Goal: Information Seeking & Learning: Learn about a topic

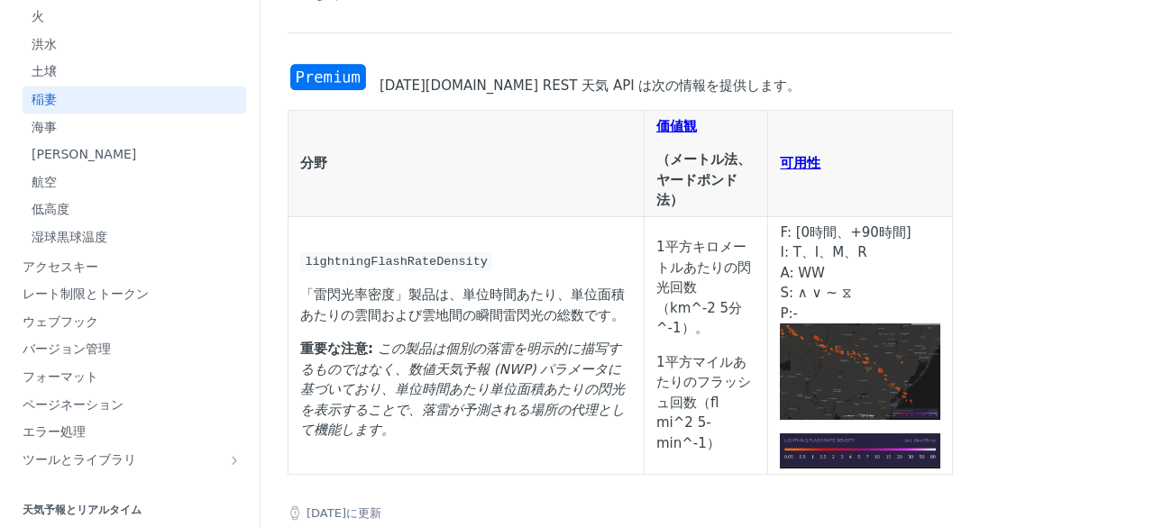
scroll to position [180, 0]
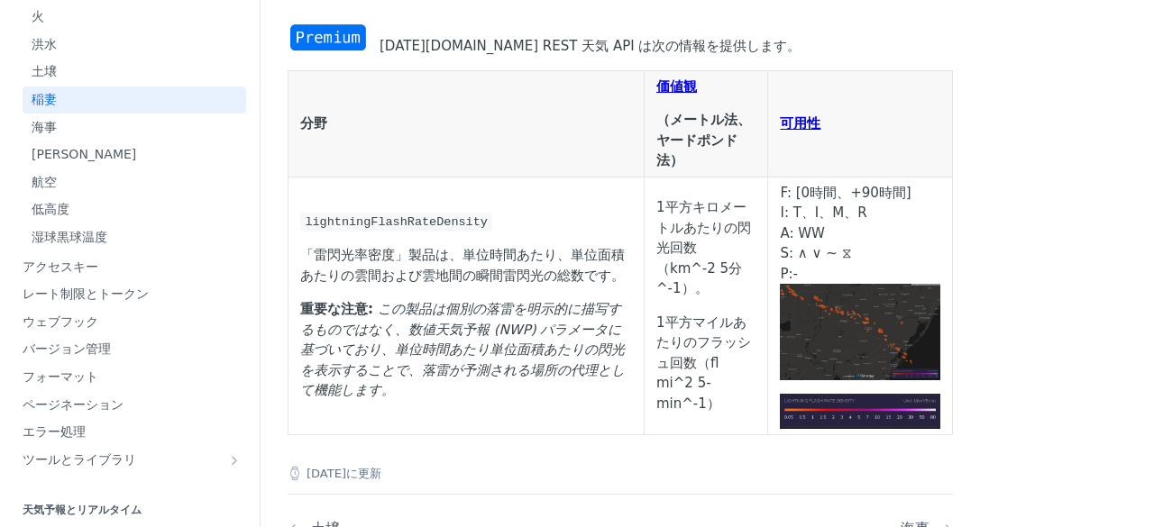
click at [940, 357] on img "画像を拡大" at bounding box center [860, 332] width 160 height 96
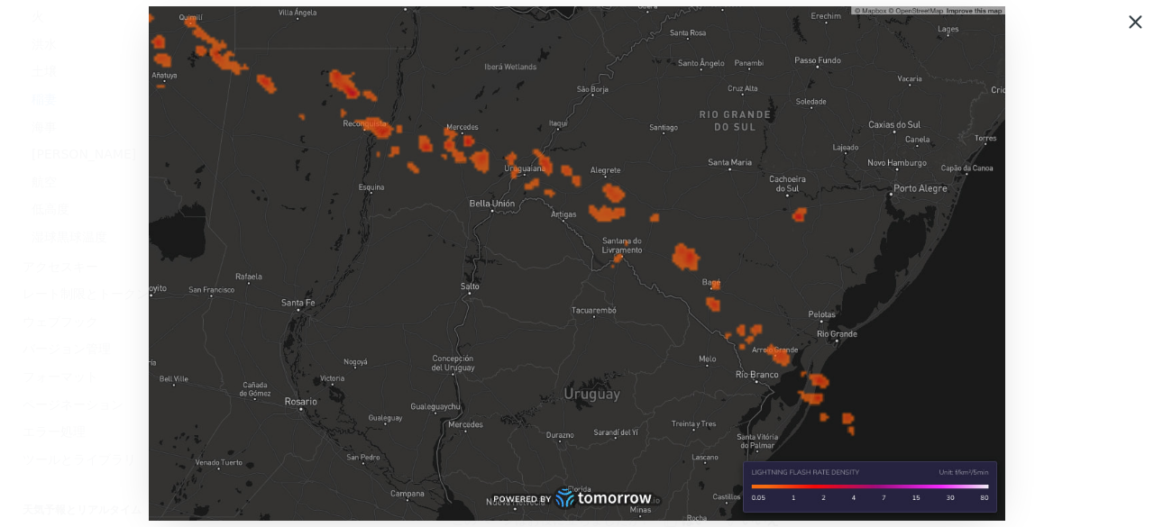
click at [1052, 260] on span "Collapse image" at bounding box center [577, 263] width 1154 height 527
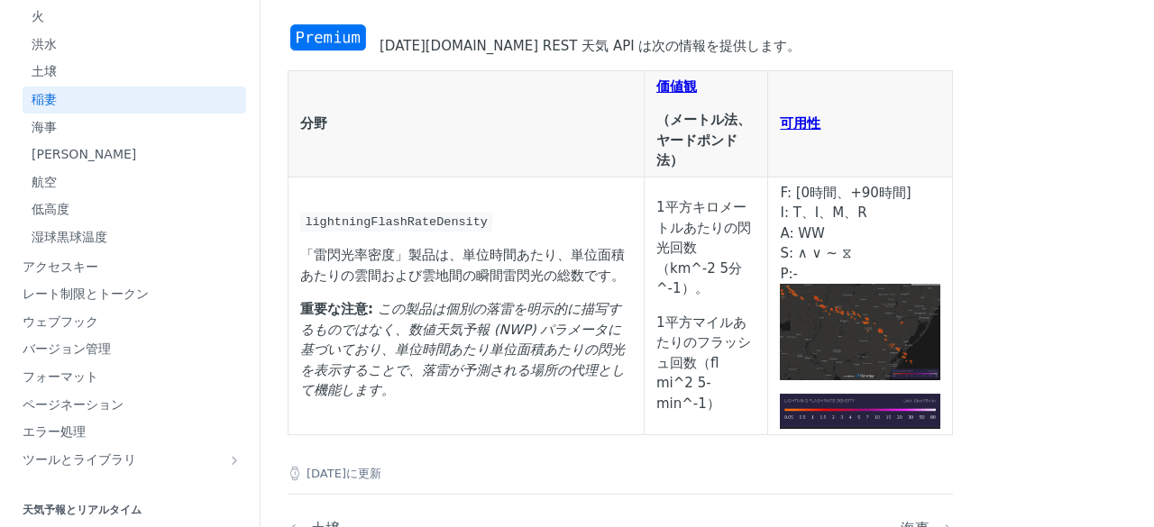
click at [940, 424] on img "画像を拡大" at bounding box center [860, 411] width 160 height 35
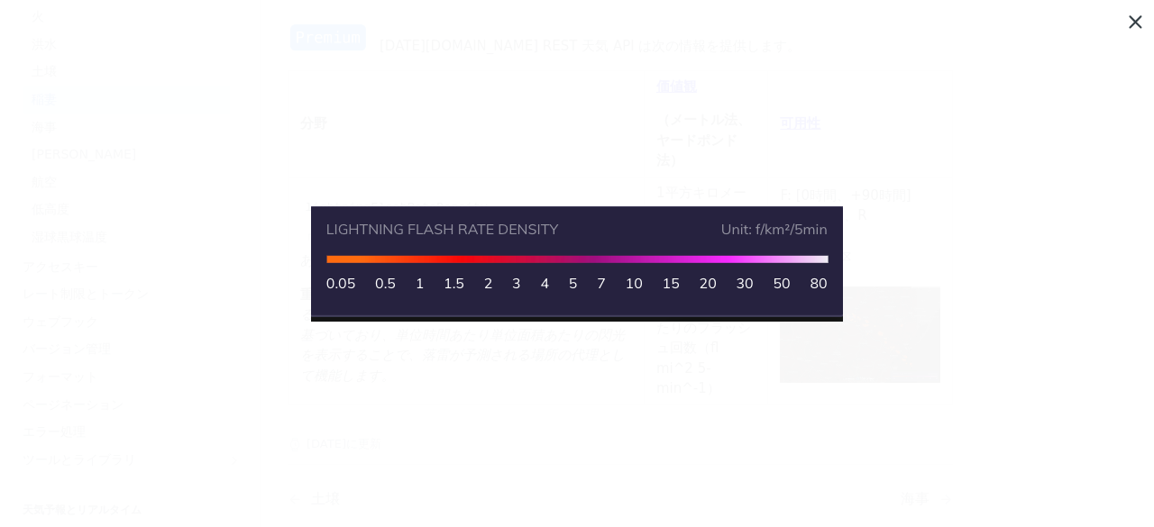
click at [991, 195] on span "Collapse image" at bounding box center [577, 263] width 1154 height 527
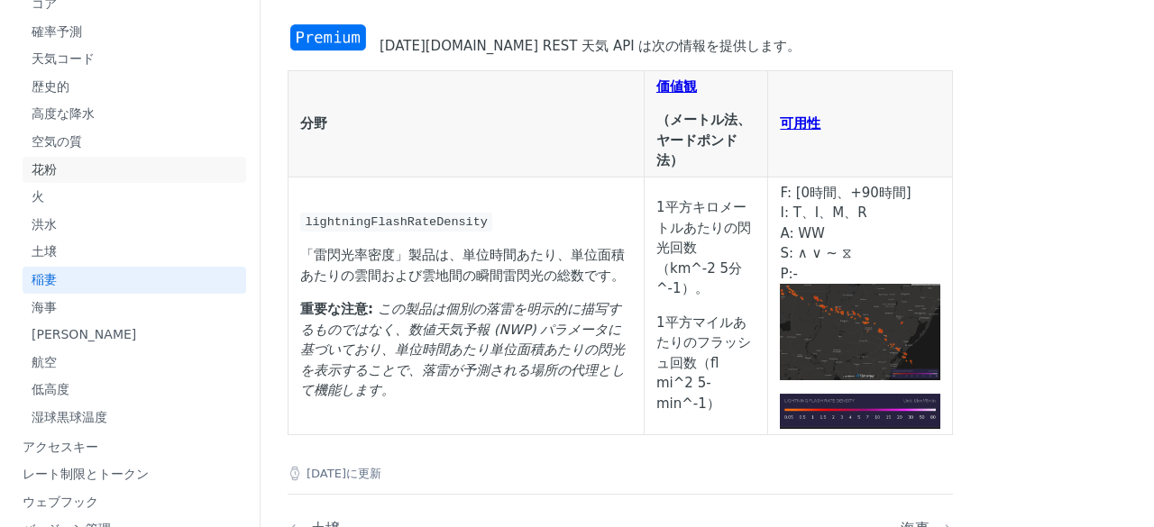
scroll to position [344, 0]
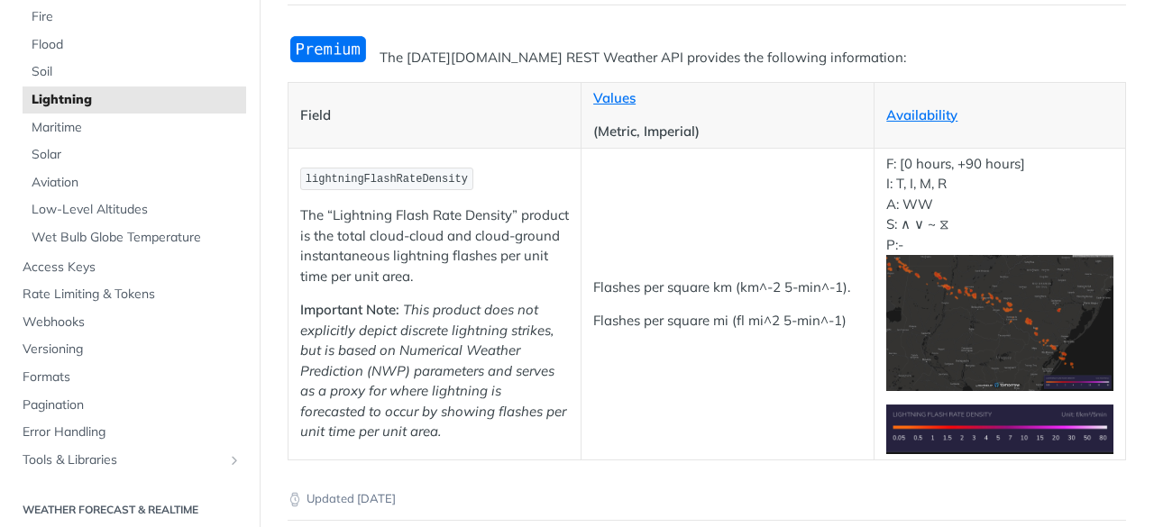
click at [1086, 34] on div "The [DATE][DOMAIN_NAME] REST Weather API provides the following information: Fi…" at bounding box center [706, 247] width 838 height 426
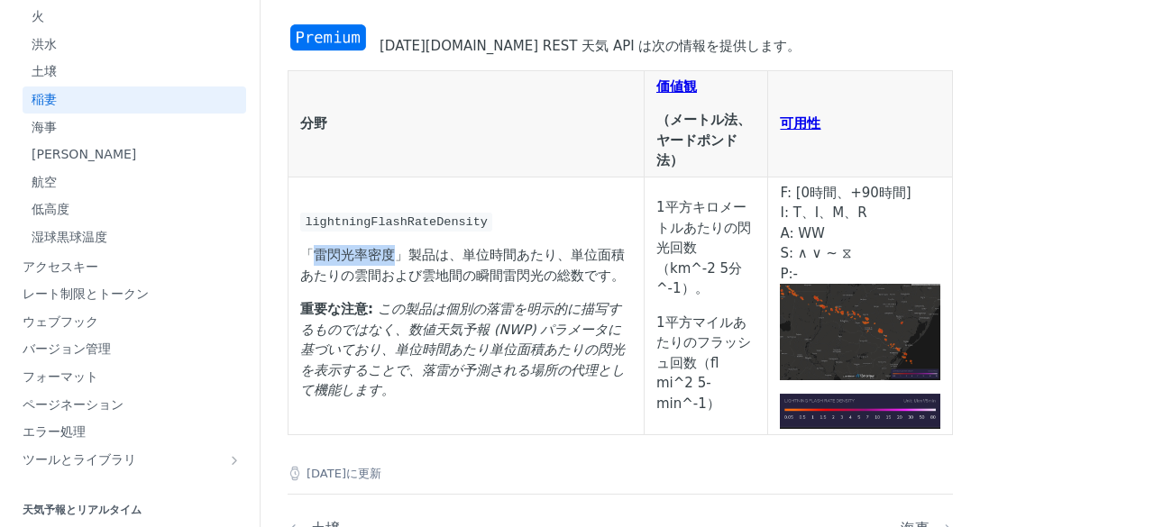
drag, startPoint x: 315, startPoint y: 235, endPoint x: 392, endPoint y: 228, distance: 76.9
click at [392, 247] on font "「雷閃光率密度」製品は、単位時間あたり、単位面積あたりの雲間および雲地間の瞬間雷閃光の総数です。" at bounding box center [462, 265] width 324 height 37
copy font "雷閃光率密度"
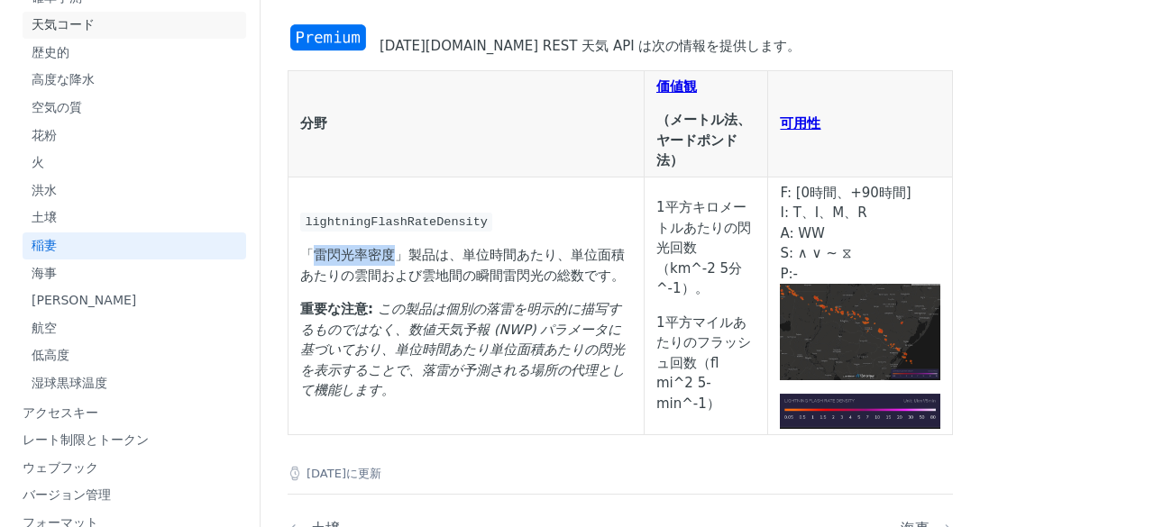
scroll to position [74, 0]
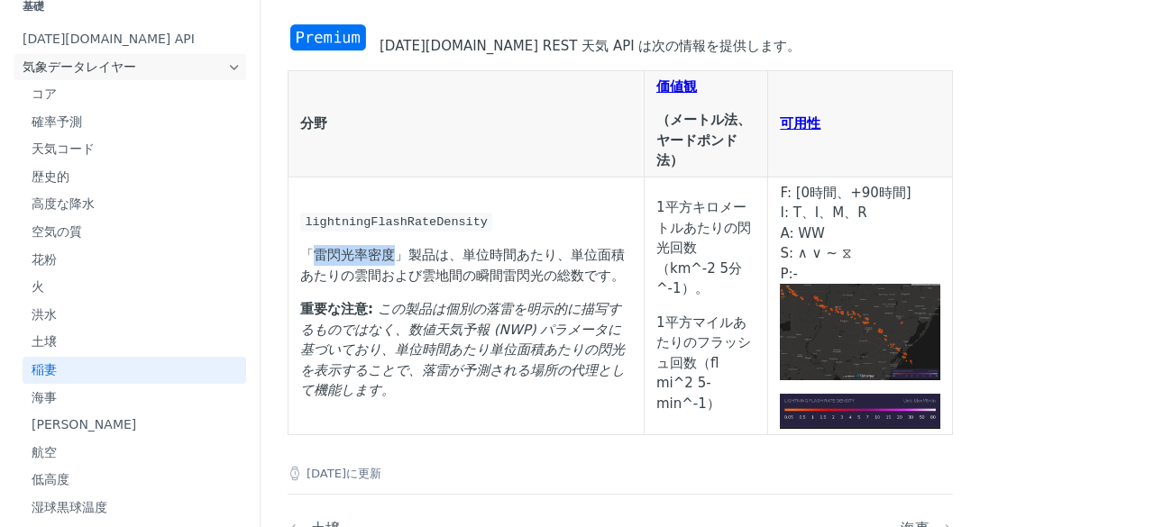
click at [155, 65] on span "気象データレイヤー" at bounding box center [123, 68] width 200 height 18
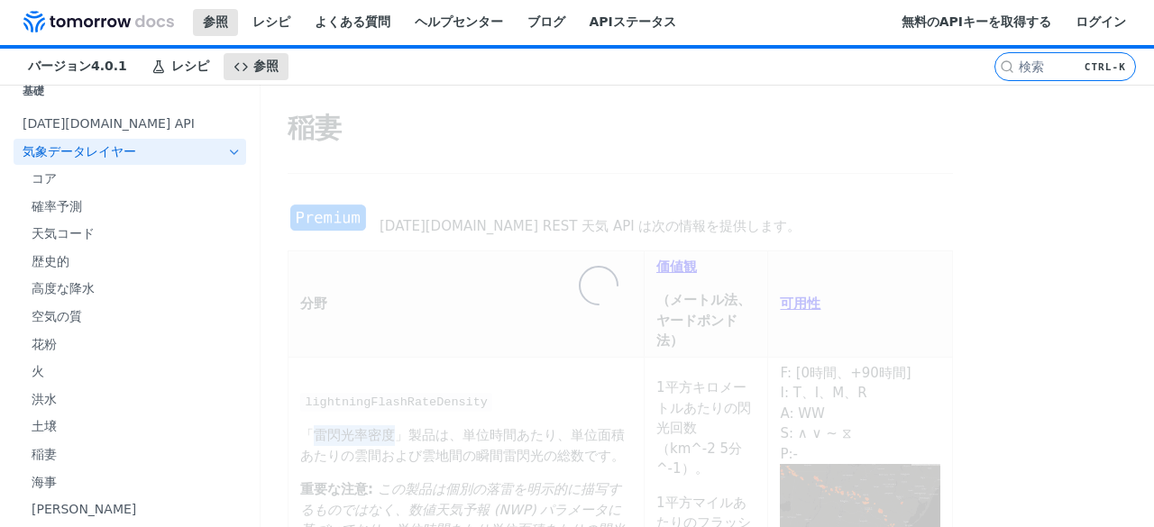
click at [213, 163] on link "気象データレイヤー" at bounding box center [130, 152] width 233 height 27
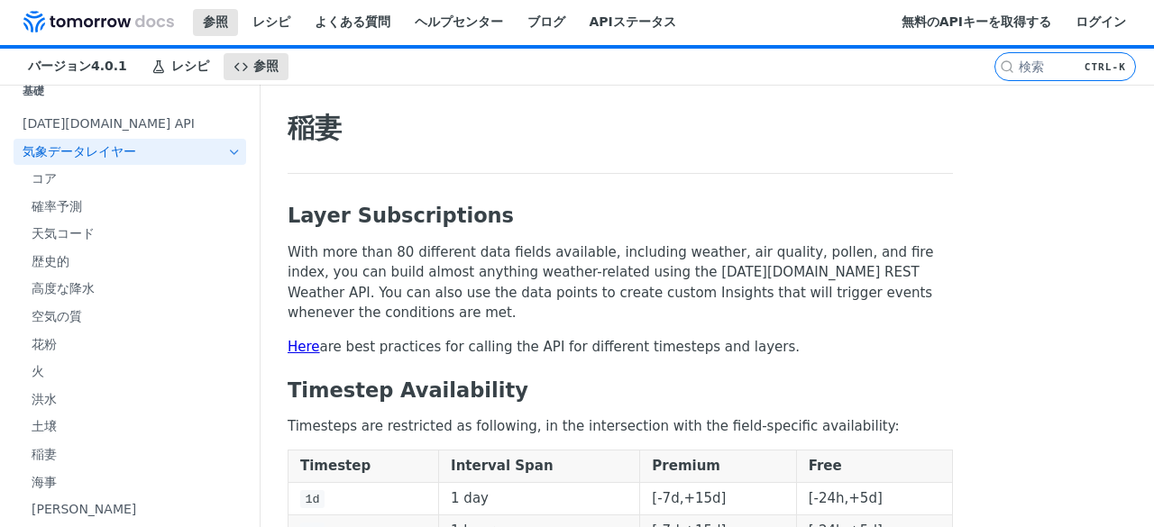
scroll to position [73, 0]
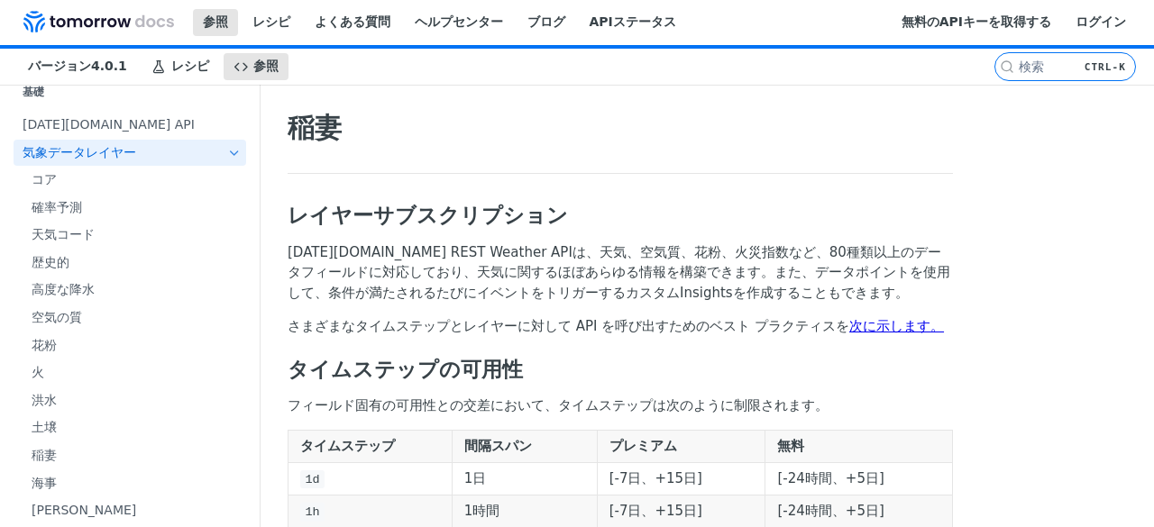
click at [227, 158] on icon "気象データレイヤーのサブページを非表示にする" at bounding box center [234, 153] width 14 height 14
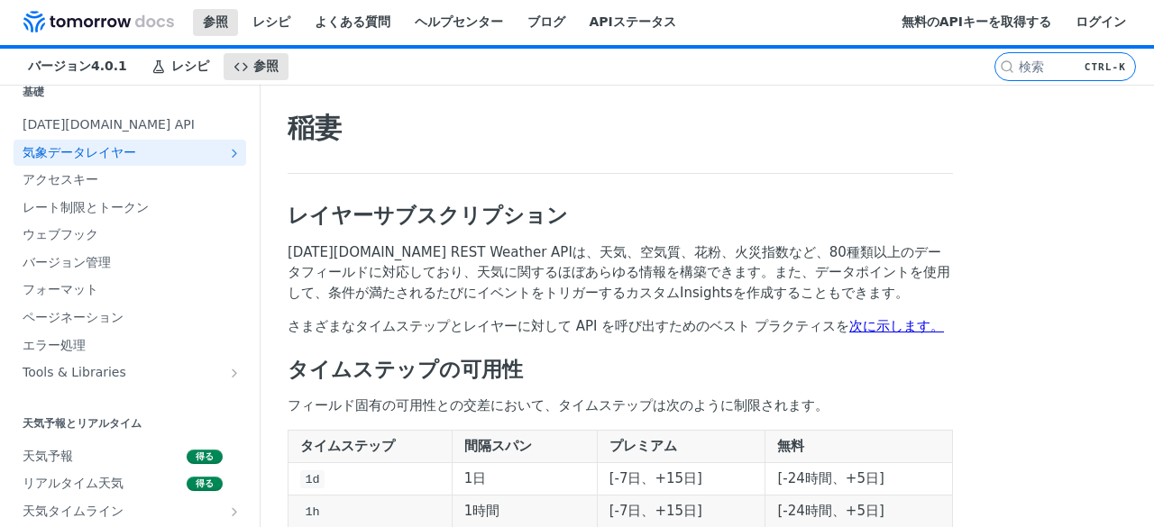
click at [227, 158] on icon "Show subpages for Weather Data Layers" at bounding box center [234, 153] width 14 height 14
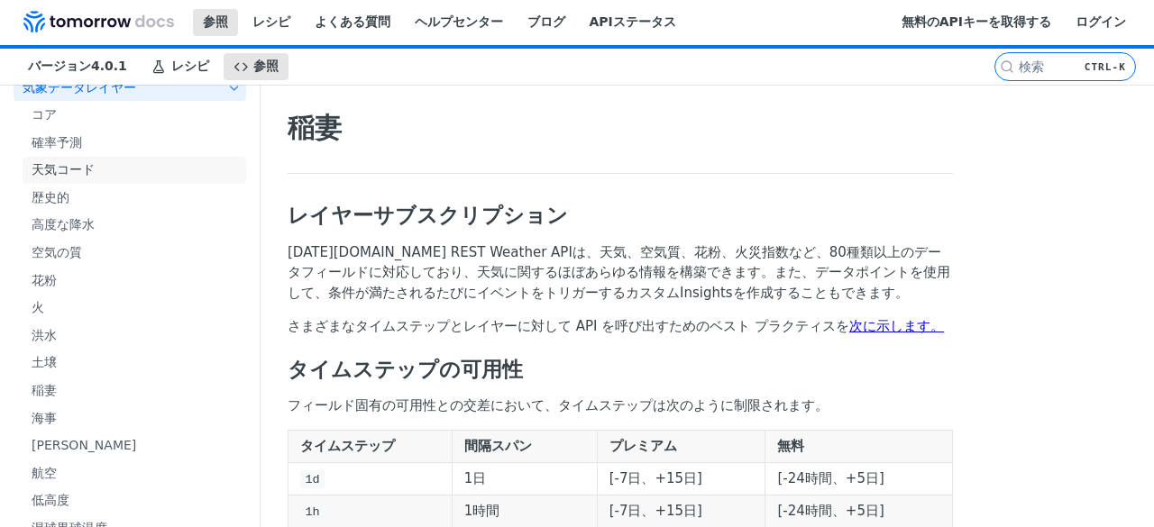
scroll to position [0, 0]
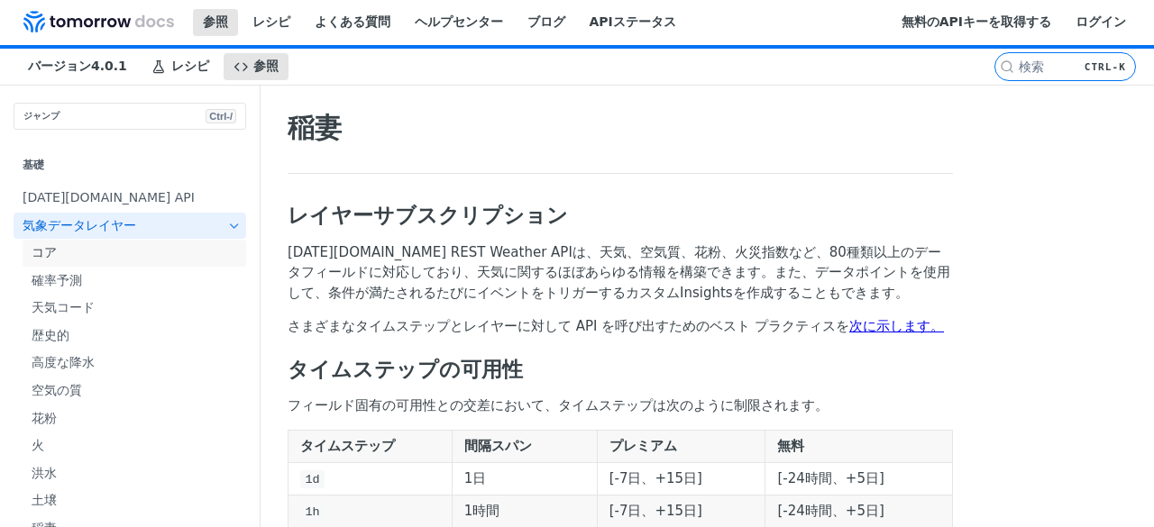
click at [105, 252] on span "コア" at bounding box center [137, 253] width 210 height 18
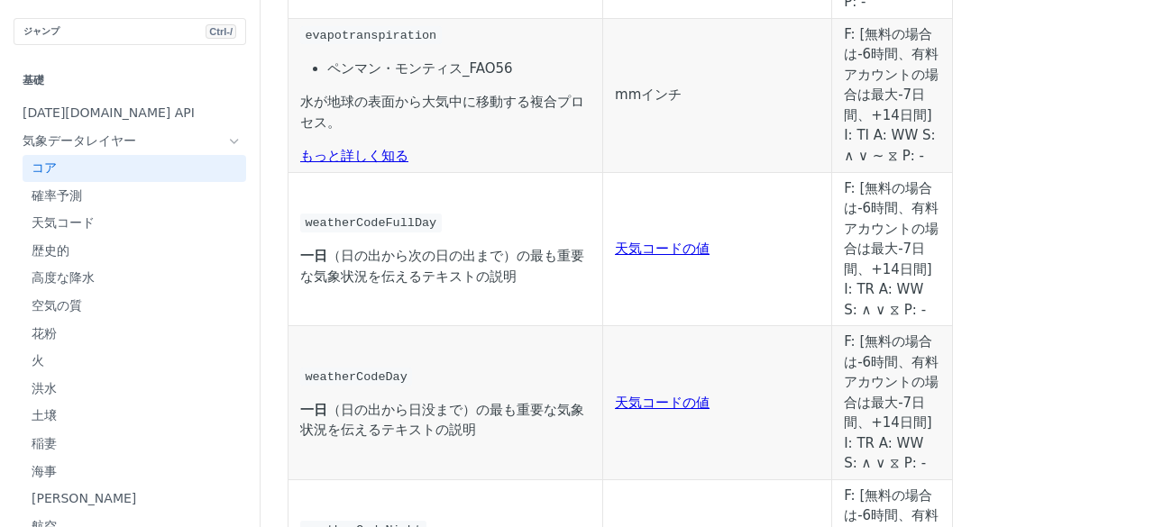
scroll to position [7320, 0]
